Goal: Information Seeking & Learning: Check status

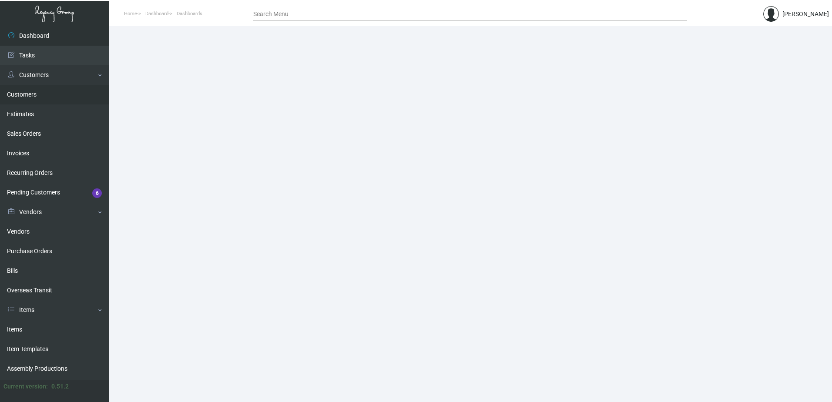
click at [33, 96] on link "Customers" at bounding box center [54, 95] width 109 height 20
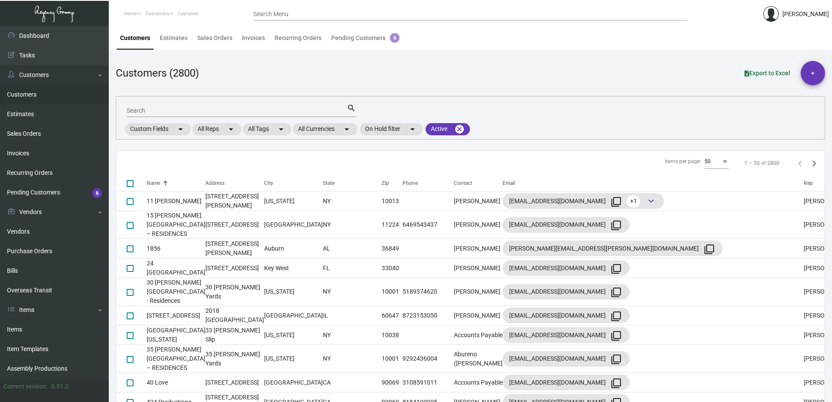
checkbox input "false"
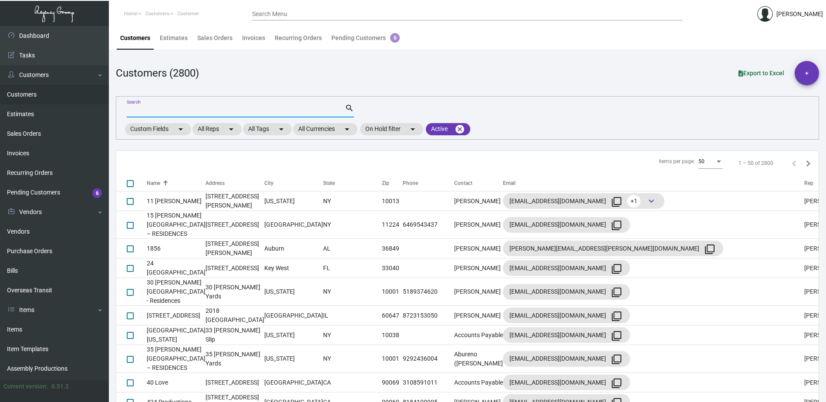
click at [137, 109] on input "Search" at bounding box center [236, 111] width 218 height 7
type input "del marcus"
checkbox input "true"
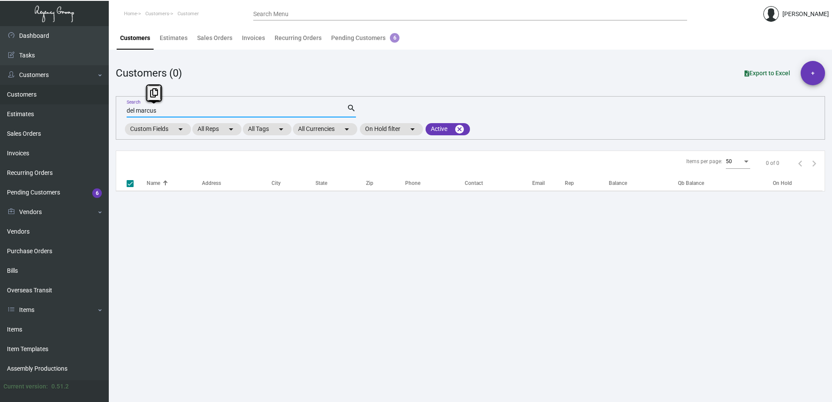
drag, startPoint x: 161, startPoint y: 112, endPoint x: 125, endPoint y: 111, distance: 35.7
click at [125, 111] on div "del marcus Search search Custom Fields arrow_drop_down All Reps arrow_drop_down…" at bounding box center [471, 118] width 710 height 44
type input "del mar"
checkbox input "false"
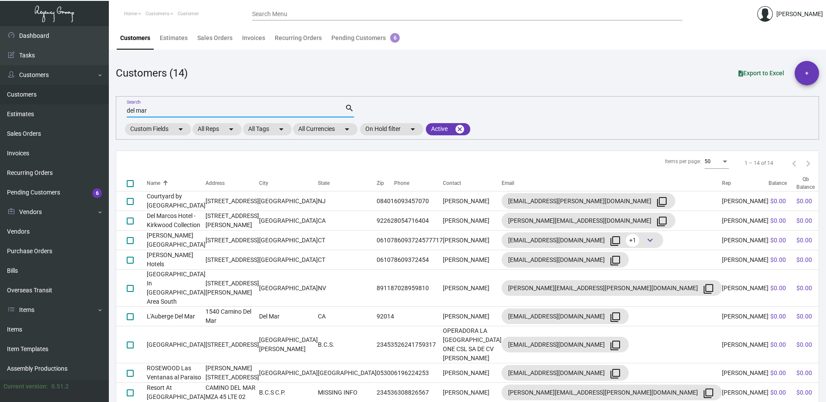
type input "del mar"
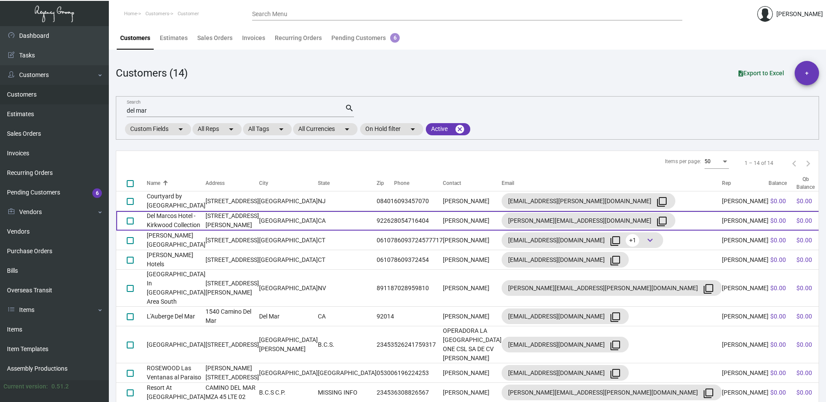
click at [181, 222] on td "Del Marcos Hotel - Kirkwood Collection" at bounding box center [176, 221] width 59 height 20
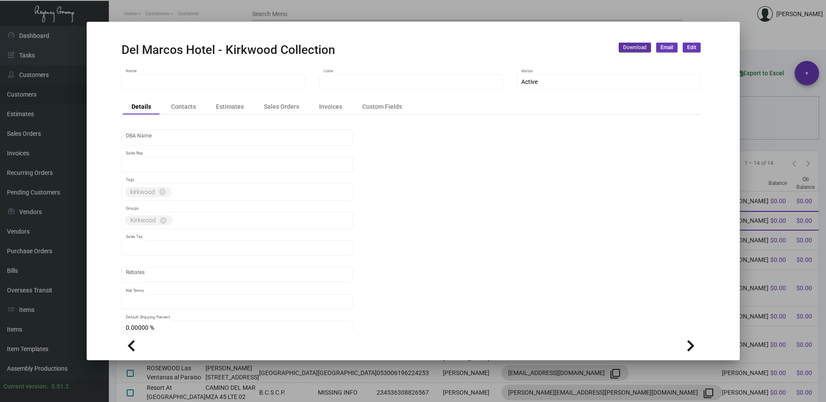
type input "Del Marcos Hotel - Kirkwood Collection"
type input "KRKWDMH"
type input "[PERSON_NAME]"
type input "[GEOGRAPHIC_DATA]-[GEOGRAPHIC_DATA]"
type input "Net 30"
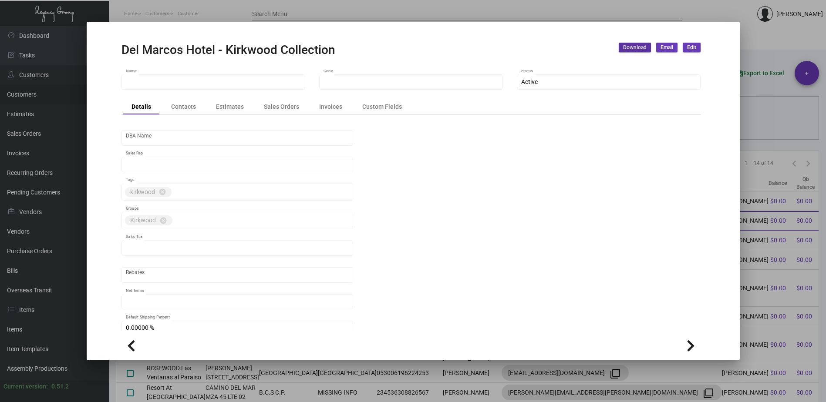
type input "United States Dollar $"
type input "$ 0.00"
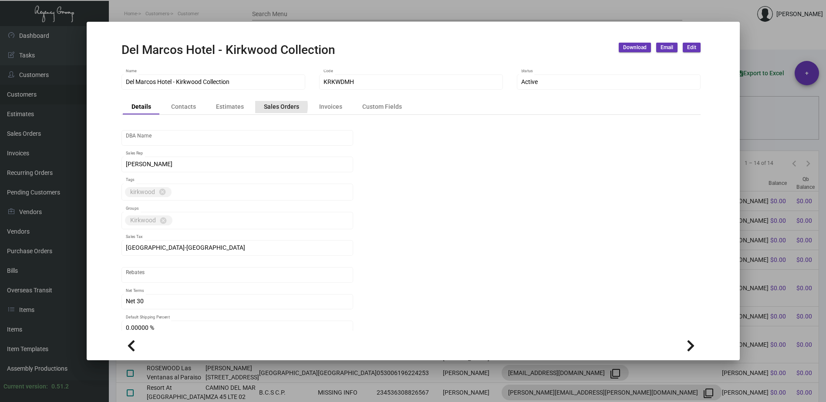
click at [273, 106] on div "Sales Orders" at bounding box center [281, 106] width 35 height 9
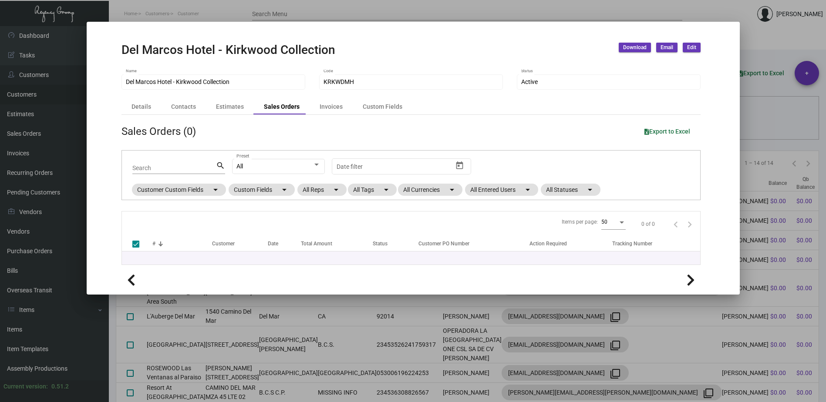
checkbox input "false"
